Goal: Transaction & Acquisition: Purchase product/service

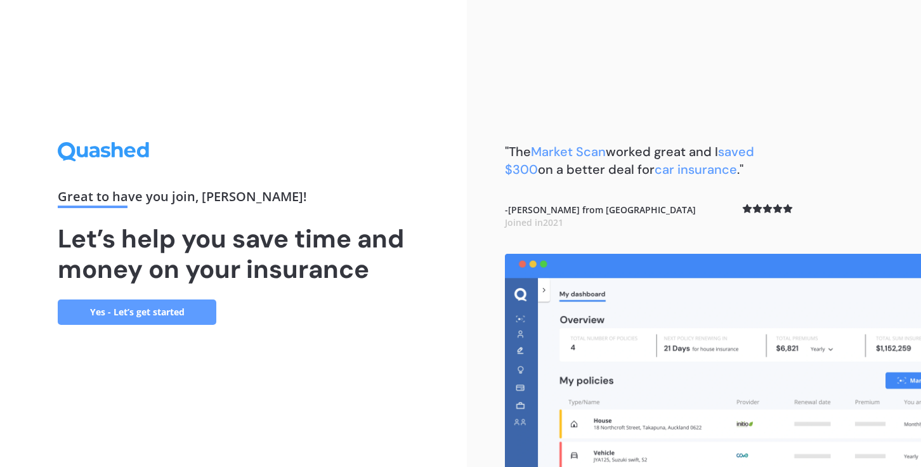
click at [194, 311] on link "Yes - Let’s get started" at bounding box center [137, 311] width 158 height 25
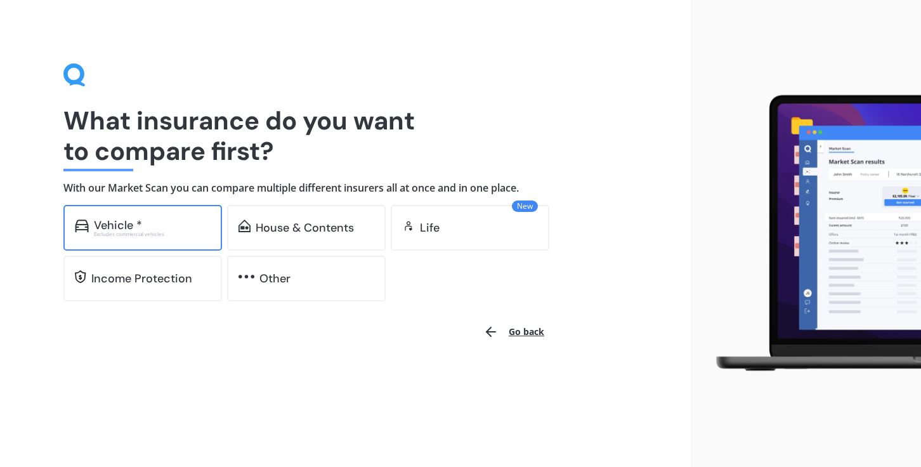
click at [181, 229] on div "Vehicle *" at bounding box center [152, 225] width 117 height 13
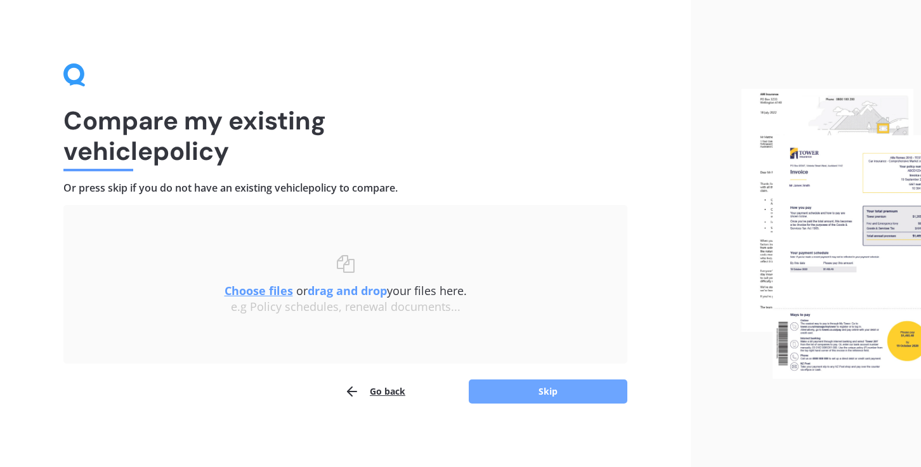
click at [519, 398] on button "Skip" at bounding box center [548, 391] width 158 height 24
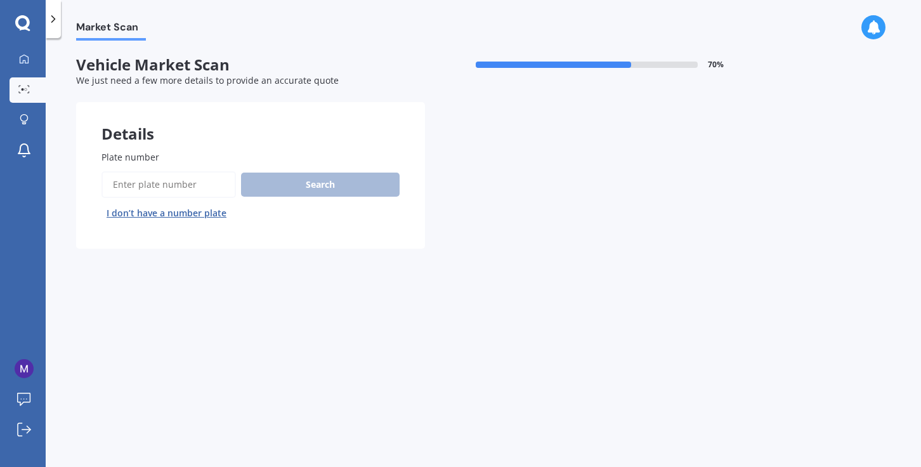
click at [185, 212] on button "I don’t have a number plate" at bounding box center [166, 213] width 130 height 20
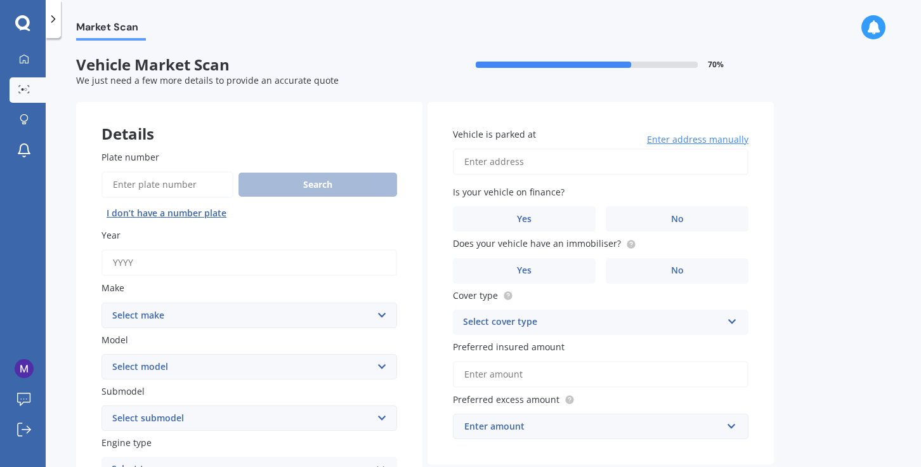
click at [328, 262] on input "Year" at bounding box center [248, 262] width 295 height 27
type input "2020"
click at [344, 316] on select "Select make AC ALFA ROMEO ASTON MARTIN AUDI AUSTIN BEDFORD Bentley BMW BYD CADI…" at bounding box center [248, 314] width 295 height 25
select select "NISSAN"
click at [101, 303] on select "Select make AC ALFA ROMEO ASTON MARTIN AUDI AUSTIN BEDFORD Bentley BMW BYD CADI…" at bounding box center [248, 314] width 295 height 25
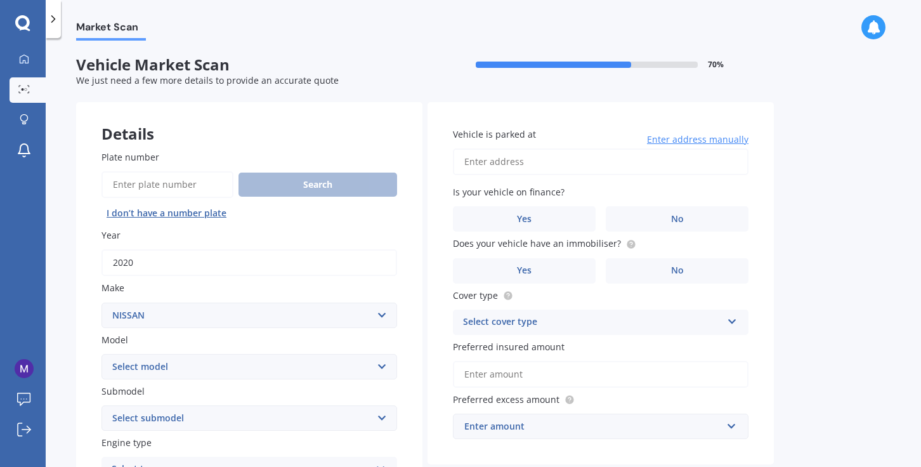
click at [334, 363] on select "Select model 1200 180SX 200SX 300ZX 350Z 370Z Ad Altima ARIYA Atlas Avenir Basa…" at bounding box center [248, 366] width 295 height 25
select select "LEAF"
click at [101, 354] on select "Select model 1200 180SX 200SX 300ZX 350Z 370Z Ad Altima ARIYA Atlas Avenir Basa…" at bounding box center [248, 366] width 295 height 25
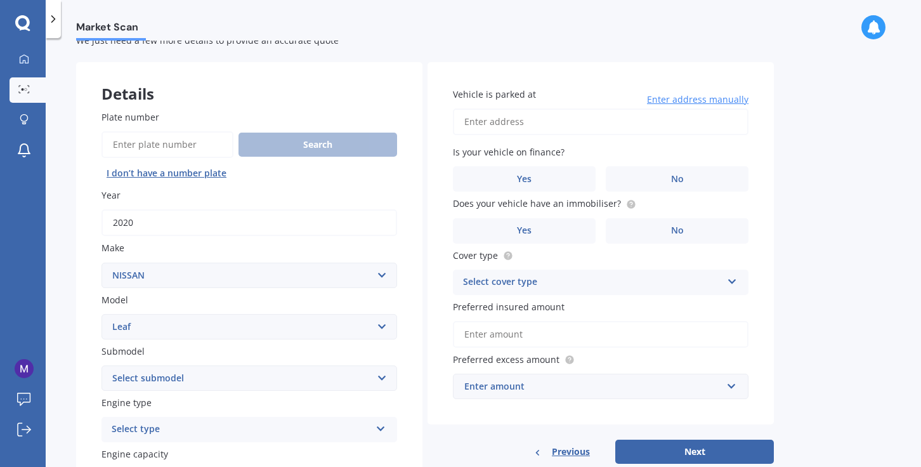
scroll to position [60, 0]
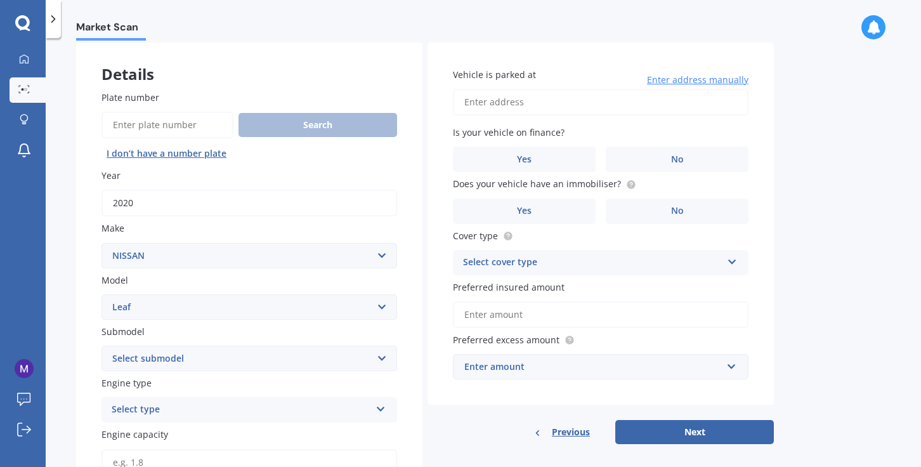
click at [343, 365] on select "Select submodel EV Hybrid" at bounding box center [248, 358] width 295 height 25
select select "EV"
click at [101, 347] on select "Select submodel EV Hybrid" at bounding box center [248, 358] width 295 height 25
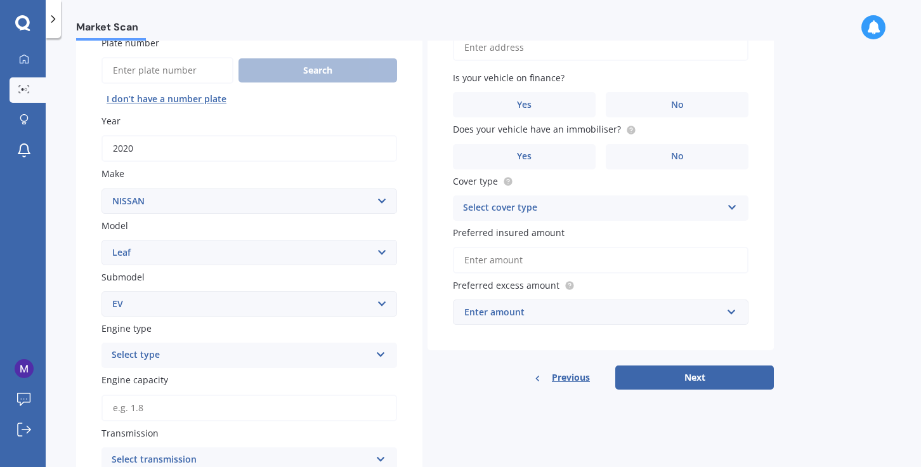
scroll to position [136, 0]
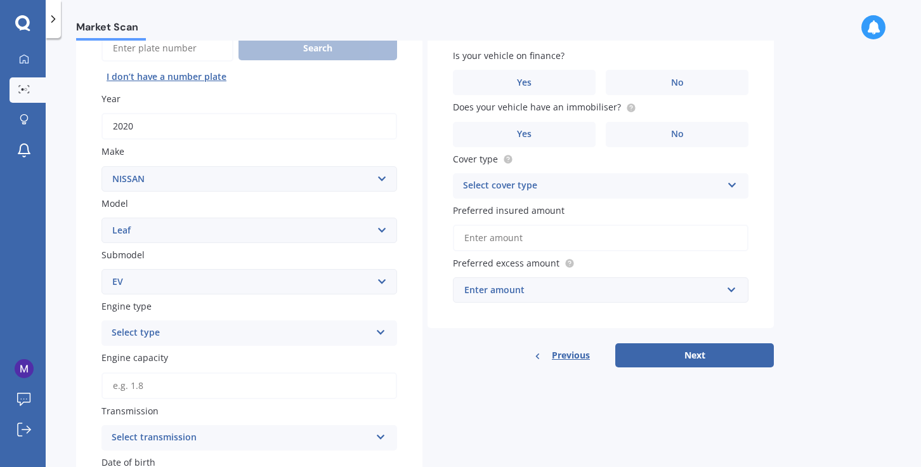
click at [330, 333] on div "Select type" at bounding box center [241, 332] width 259 height 15
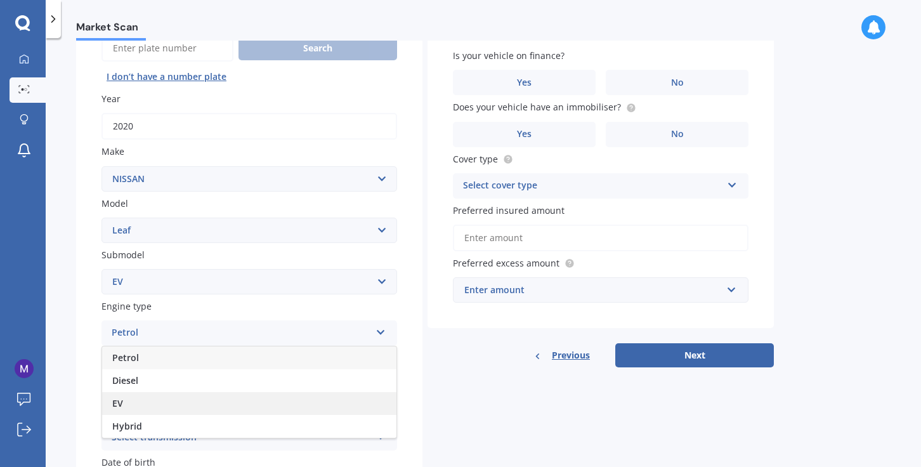
click at [310, 402] on div "EV" at bounding box center [249, 403] width 294 height 23
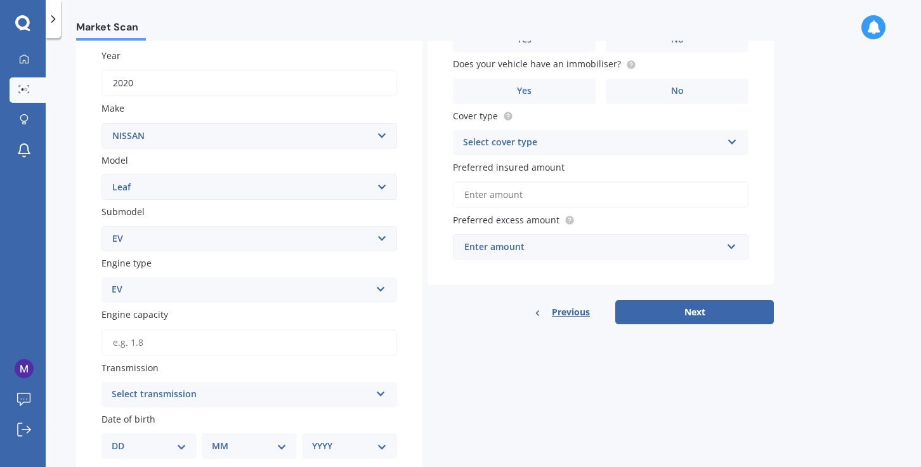
scroll to position [199, 0]
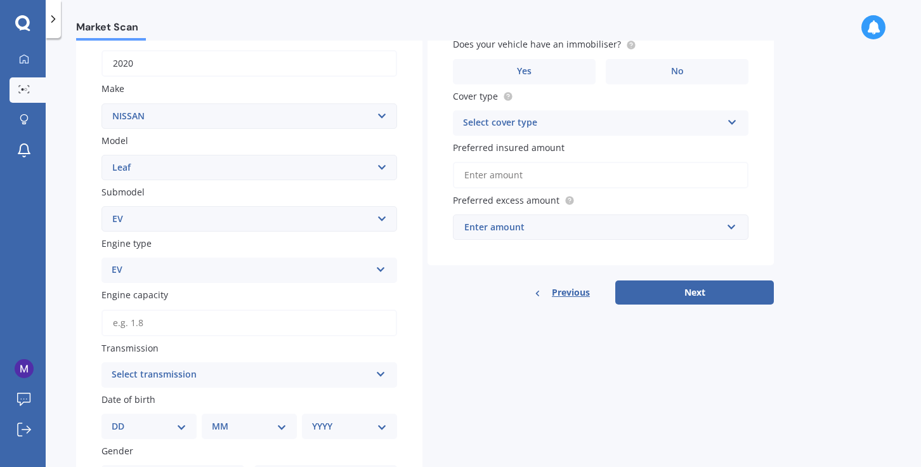
click at [352, 373] on div "Select transmission" at bounding box center [241, 374] width 259 height 15
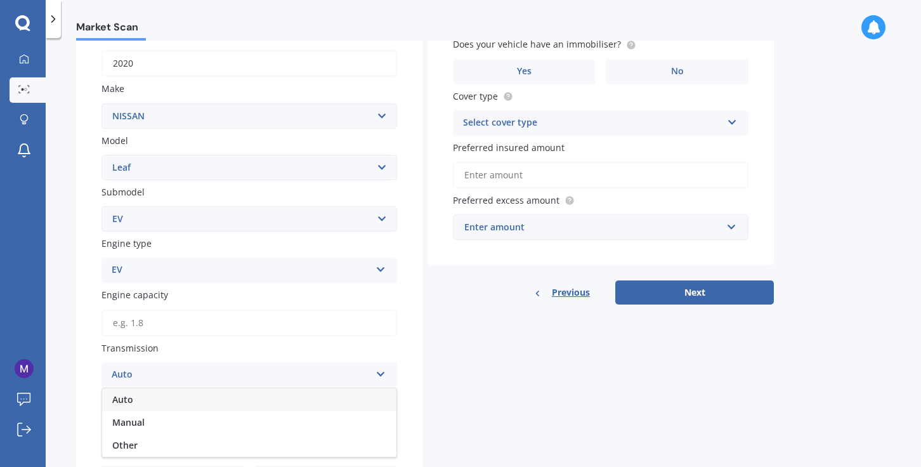
click at [335, 402] on div "Auto" at bounding box center [249, 399] width 294 height 23
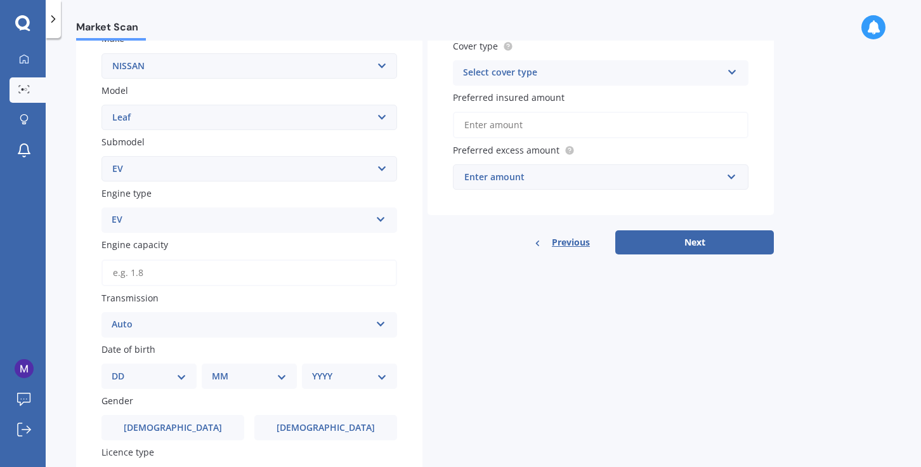
scroll to position [267, 0]
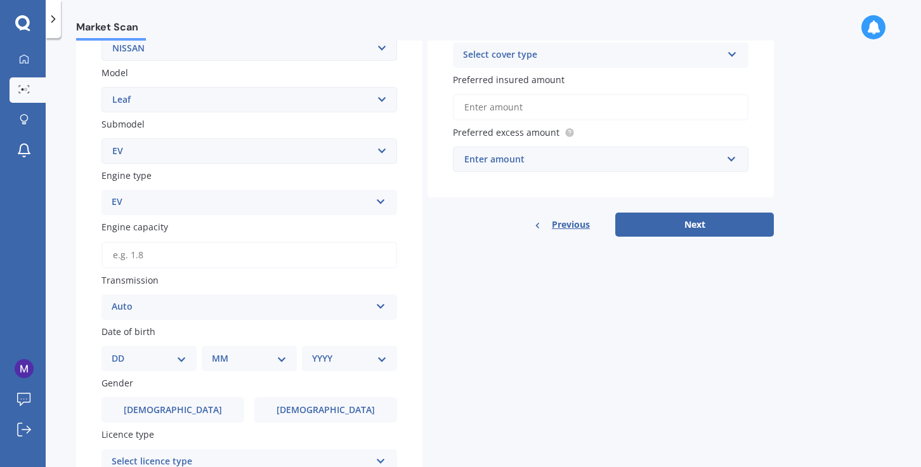
click at [174, 363] on select "DD 01 02 03 04 05 06 07 08 09 10 11 12 13 14 15 16 17 18 19 20 21 22 23 24 25 2…" at bounding box center [149, 358] width 75 height 14
select select "10"
click at [122, 354] on select "DD 01 02 03 04 05 06 07 08 09 10 11 12 13 14 15 16 17 18 19 20 21 22 23 24 25 2…" at bounding box center [149, 358] width 75 height 14
click at [246, 363] on select "MM 01 02 03 04 05 06 07 08 09 10 11 12" at bounding box center [252, 358] width 70 height 14
select select "04"
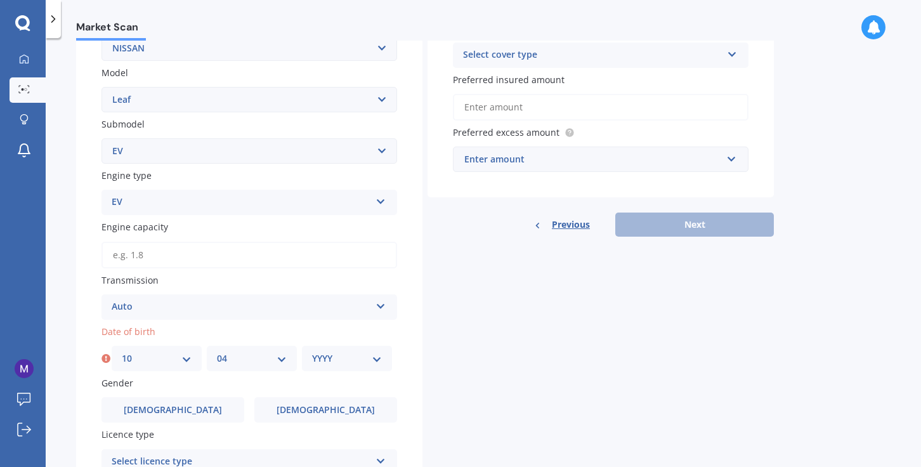
click at [217, 354] on select "MM 01 02 03 04 05 06 07 08 09 10 11 12" at bounding box center [252, 358] width 70 height 14
click at [361, 359] on select "YYYY 2025 2024 2023 2022 2021 2020 2019 2018 2017 2016 2015 2014 2013 2012 2011…" at bounding box center [347, 358] width 70 height 14
select select "1982"
click at [312, 354] on select "YYYY 2025 2024 2023 2022 2021 2020 2019 2018 2017 2016 2015 2014 2013 2012 2011…" at bounding box center [347, 358] width 70 height 14
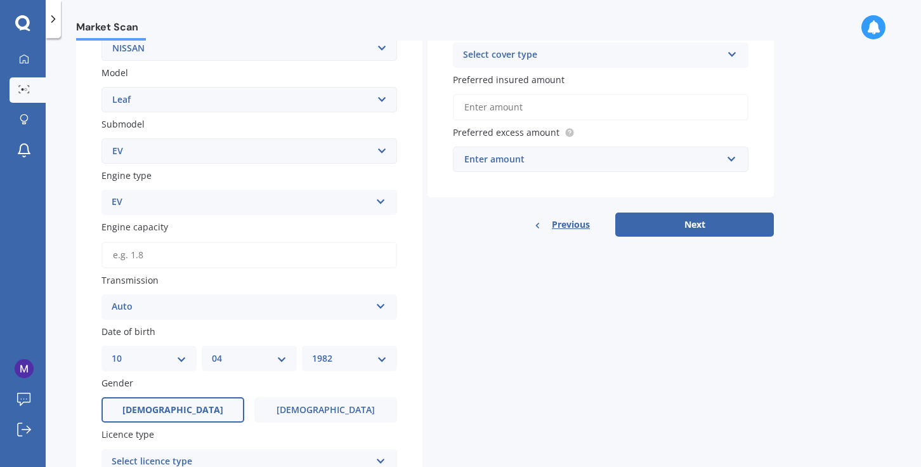
click at [197, 401] on label "[DEMOGRAPHIC_DATA]" at bounding box center [172, 409] width 143 height 25
click at [0, 0] on input "[DEMOGRAPHIC_DATA]" at bounding box center [0, 0] width 0 height 0
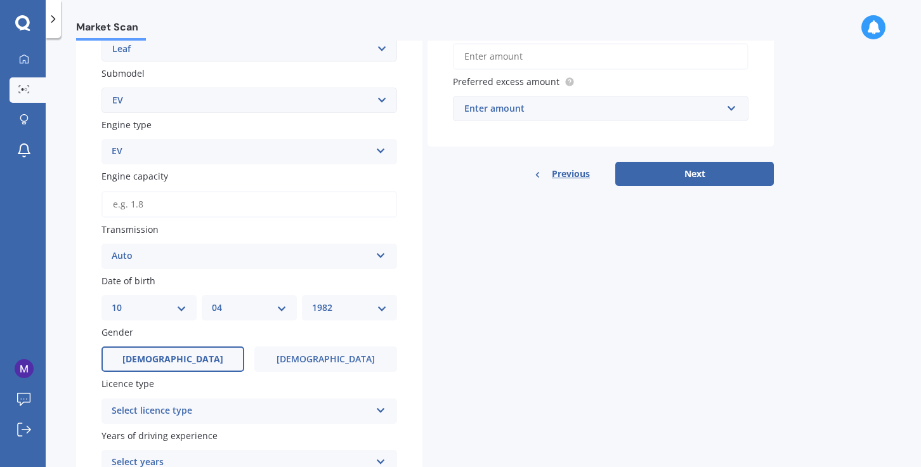
click at [231, 408] on div "Select licence type" at bounding box center [241, 410] width 259 height 15
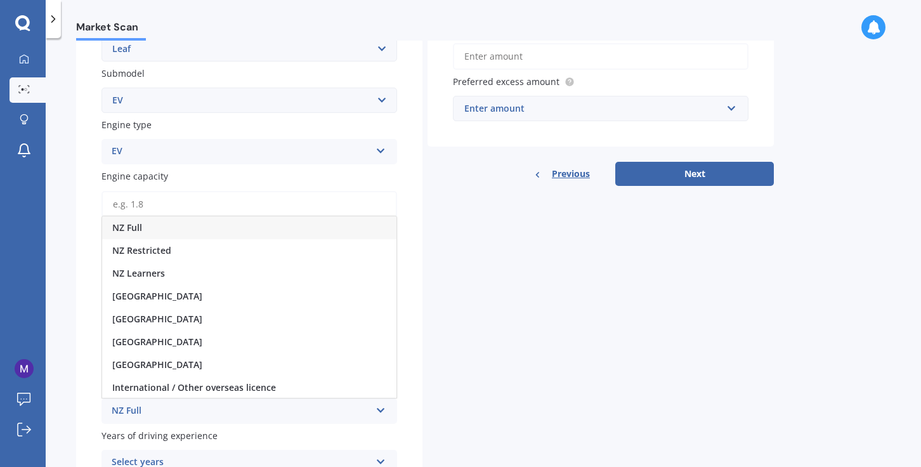
click at [157, 230] on div "NZ Full" at bounding box center [249, 227] width 294 height 23
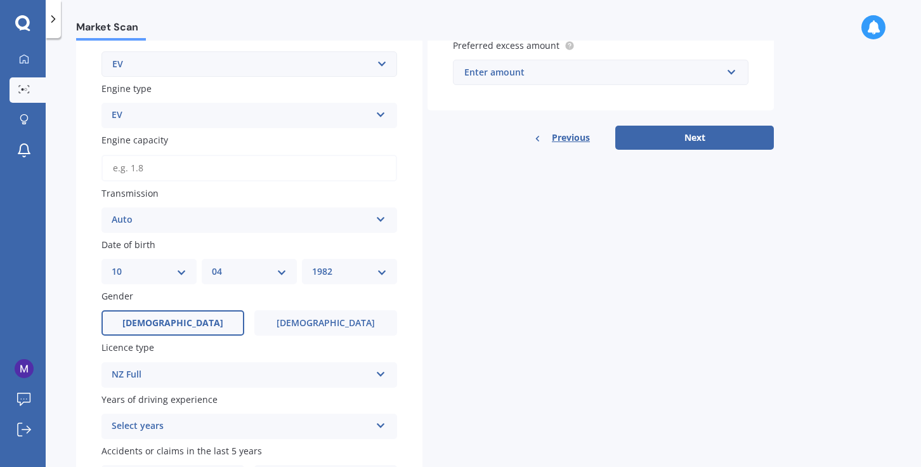
scroll to position [352, 0]
click at [289, 434] on div "Select years" at bounding box center [241, 427] width 259 height 15
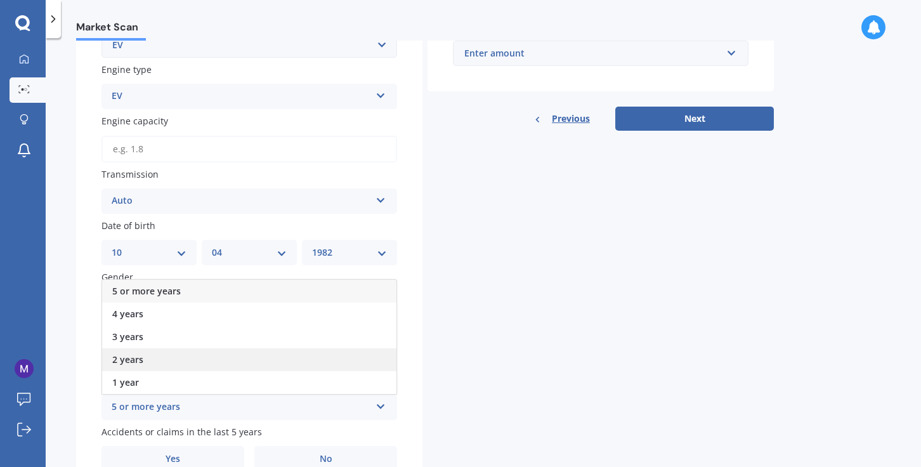
scroll to position [359, 0]
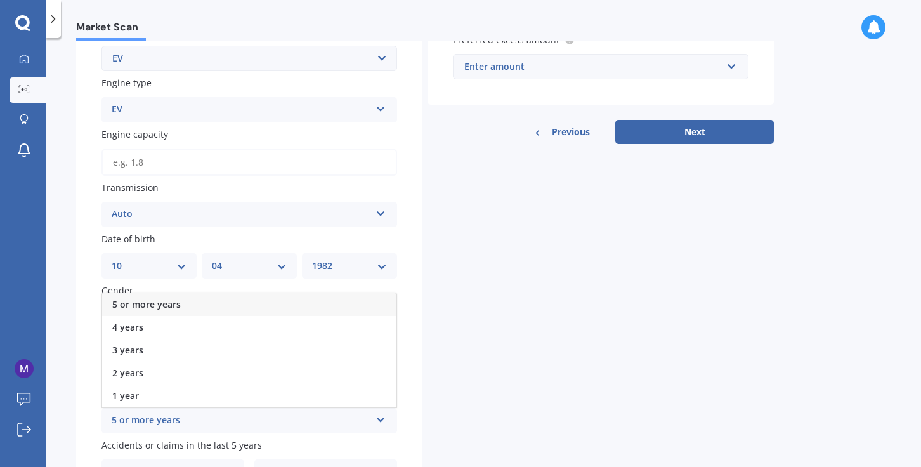
click at [179, 308] on div "5 or more years" at bounding box center [249, 304] width 294 height 23
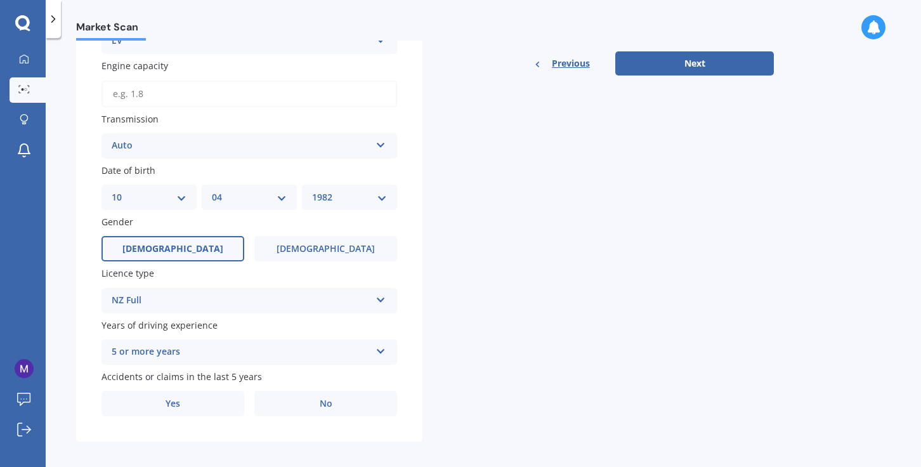
scroll to position [439, 0]
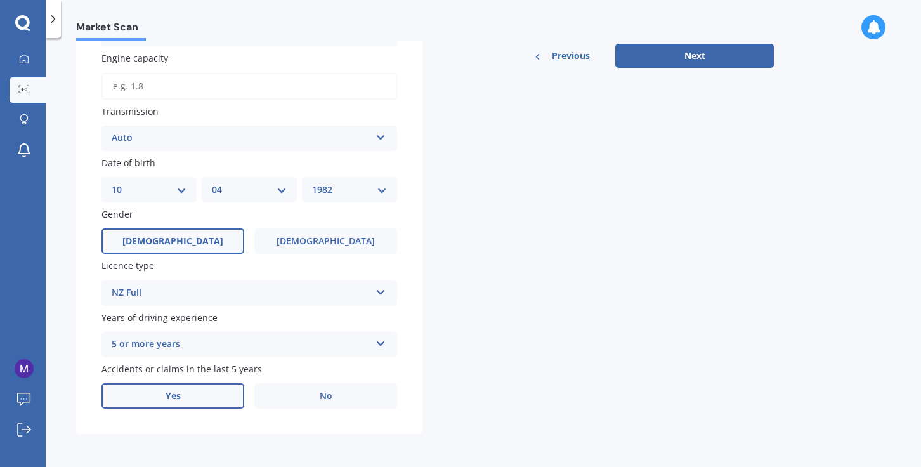
click at [197, 391] on label "Yes" at bounding box center [172, 395] width 143 height 25
click at [0, 0] on input "Yes" at bounding box center [0, 0] width 0 height 0
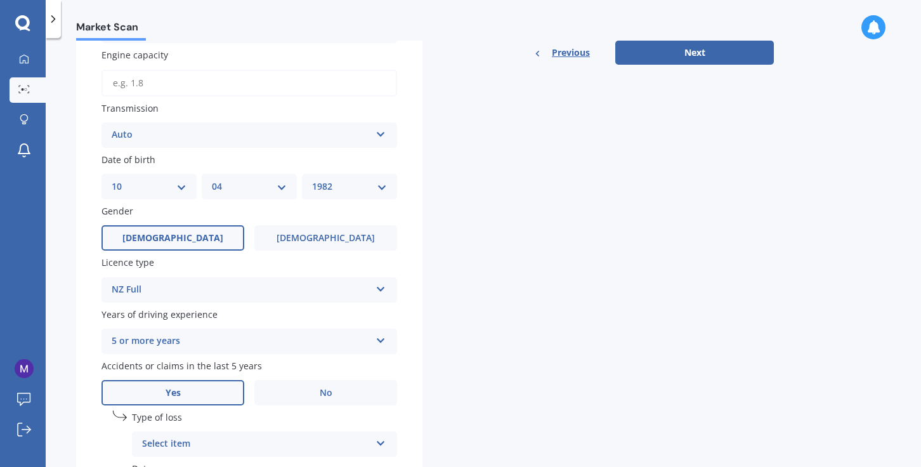
scroll to position [499, 0]
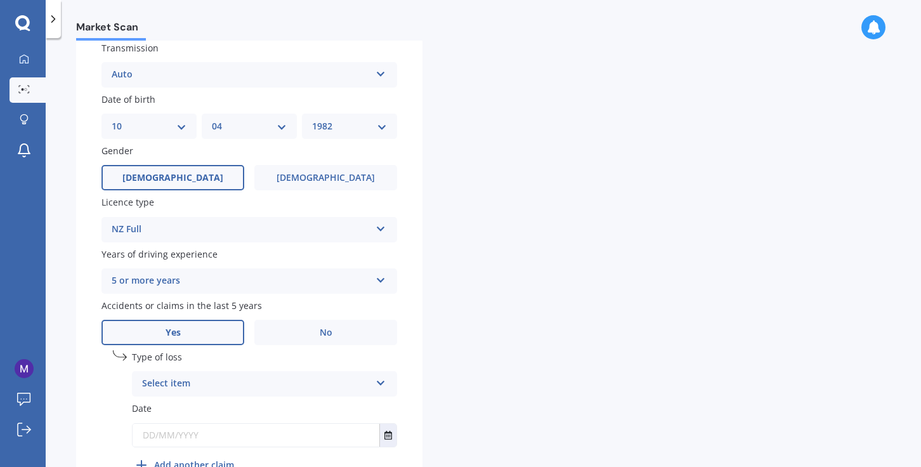
click at [352, 378] on div "Select item At fault accident Not at fault accident" at bounding box center [264, 383] width 265 height 25
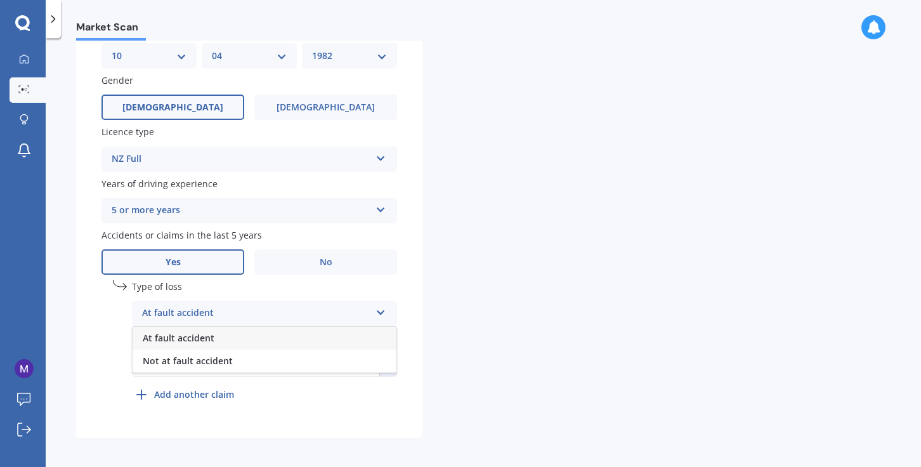
scroll to position [578, 0]
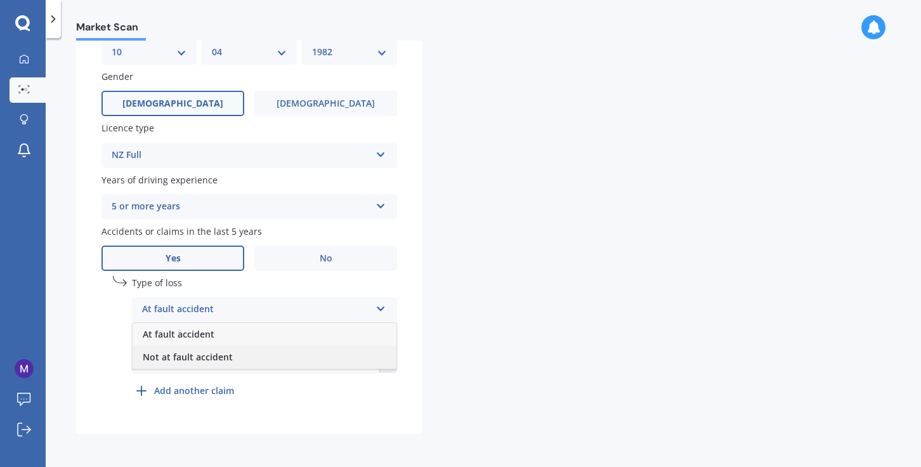
click at [361, 361] on div "Not at fault accident" at bounding box center [265, 357] width 264 height 23
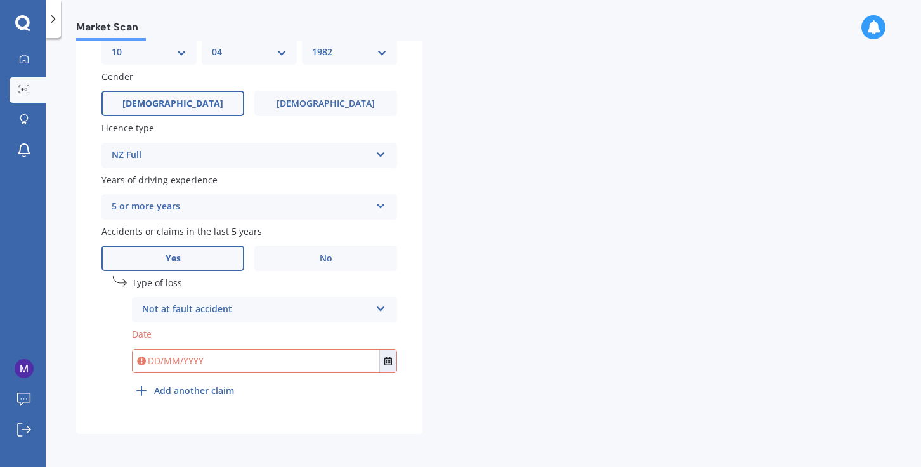
click at [158, 361] on input "text" at bounding box center [256, 360] width 247 height 23
click at [385, 307] on icon at bounding box center [380, 306] width 11 height 9
click at [377, 303] on icon at bounding box center [380, 306] width 11 height 9
